Goal: Complete application form

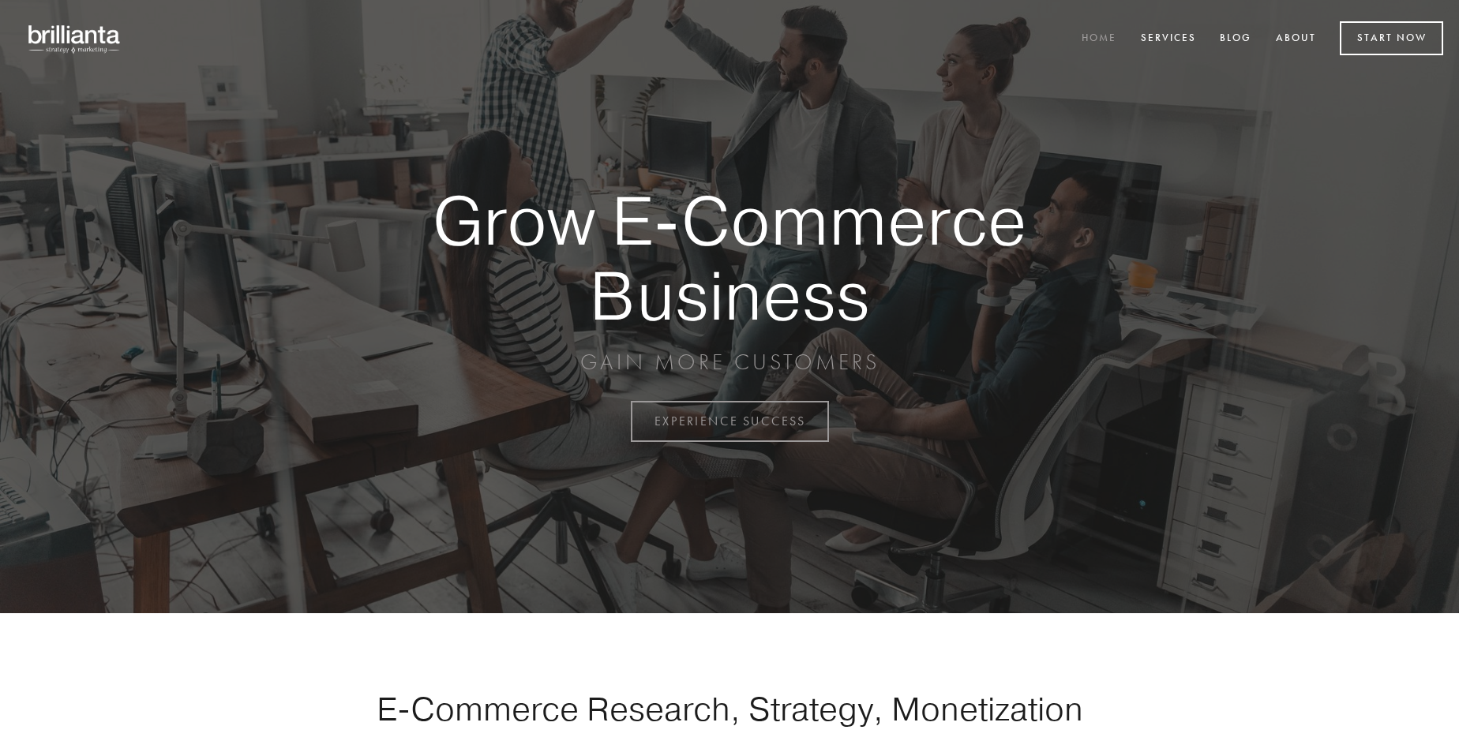
scroll to position [4139, 0]
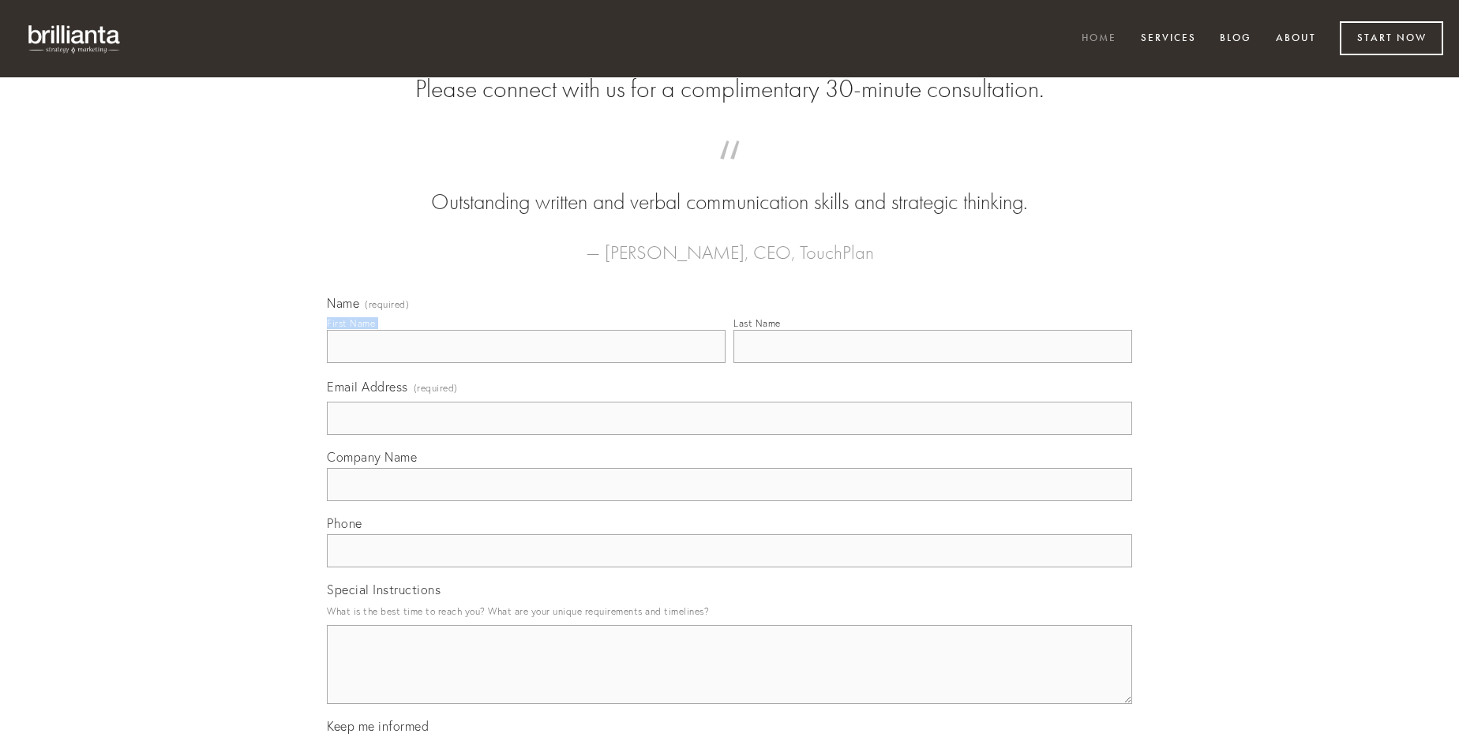
type input "[PERSON_NAME]"
click at [933, 363] on input "Last Name" at bounding box center [933, 346] width 399 height 33
type input "[PERSON_NAME]"
click at [730, 435] on input "Email Address (required)" at bounding box center [729, 418] width 805 height 33
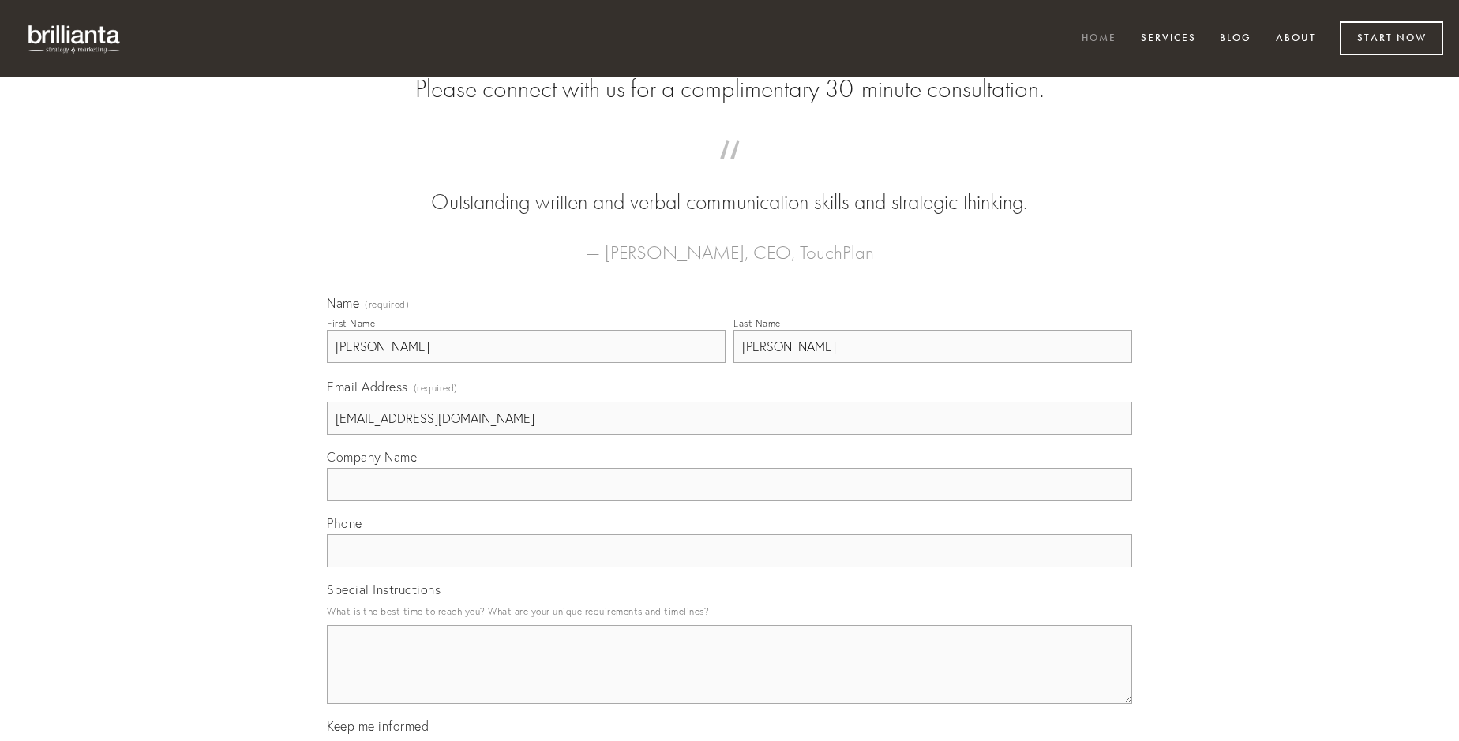
type input "[EMAIL_ADDRESS][DOMAIN_NAME]"
click at [730, 501] on input "Company Name" at bounding box center [729, 484] width 805 height 33
type input "ver"
click at [730, 568] on input "text" at bounding box center [729, 551] width 805 height 33
click at [730, 679] on textarea "Special Instructions" at bounding box center [729, 664] width 805 height 79
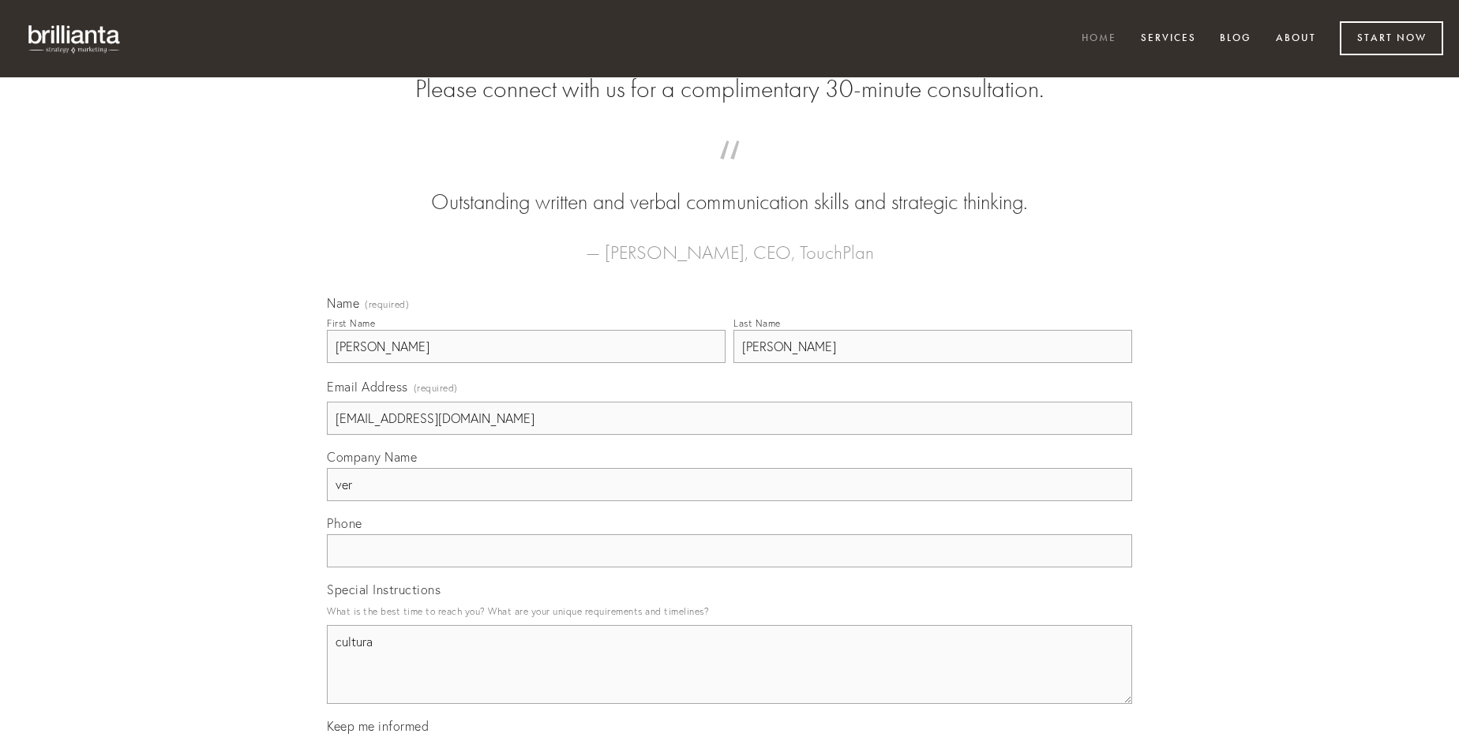
type textarea "cultura"
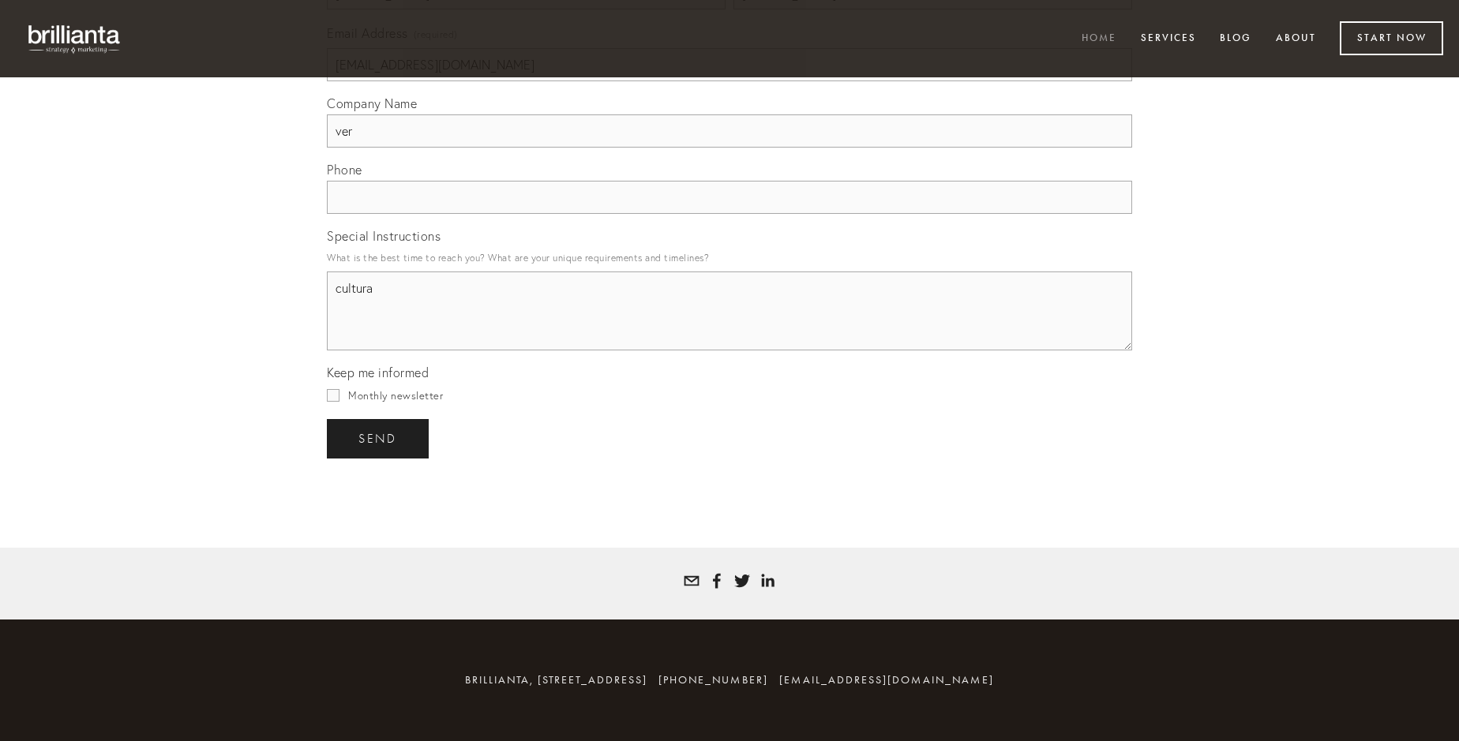
click at [379, 438] on span "send" at bounding box center [377, 439] width 39 height 14
